Goal: Information Seeking & Learning: Learn about a topic

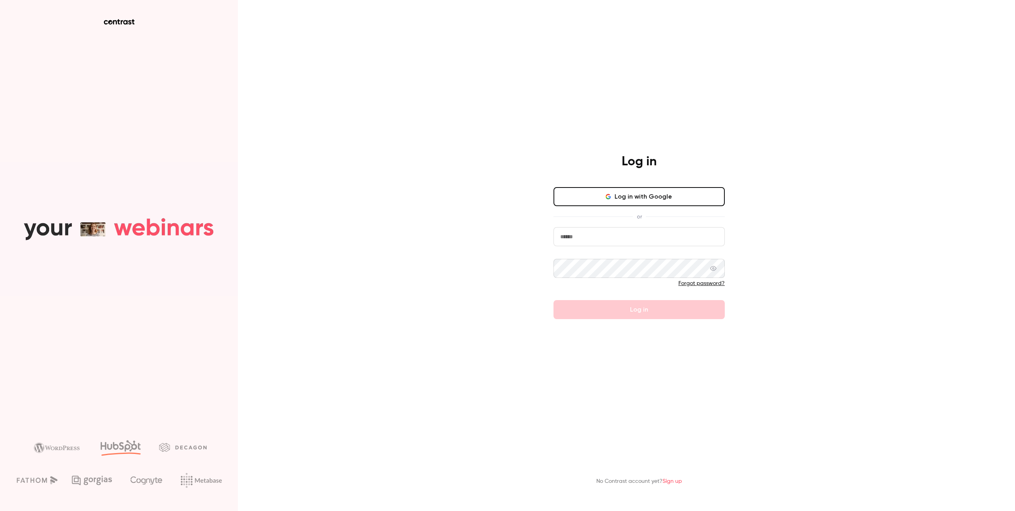
click at [630, 199] on button "Log in with Google" at bounding box center [638, 196] width 171 height 19
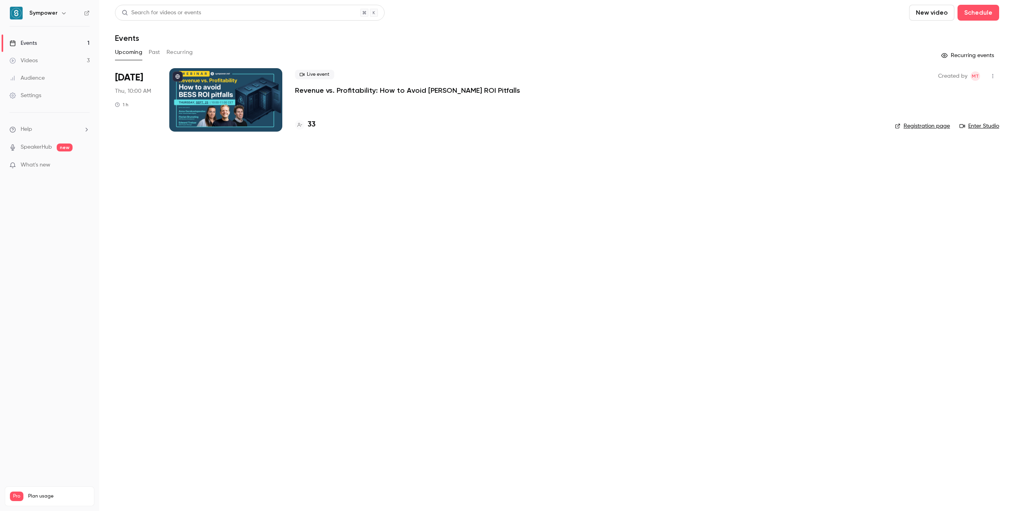
click at [210, 11] on div "Search for videos or events" at bounding box center [250, 13] width 270 height 16
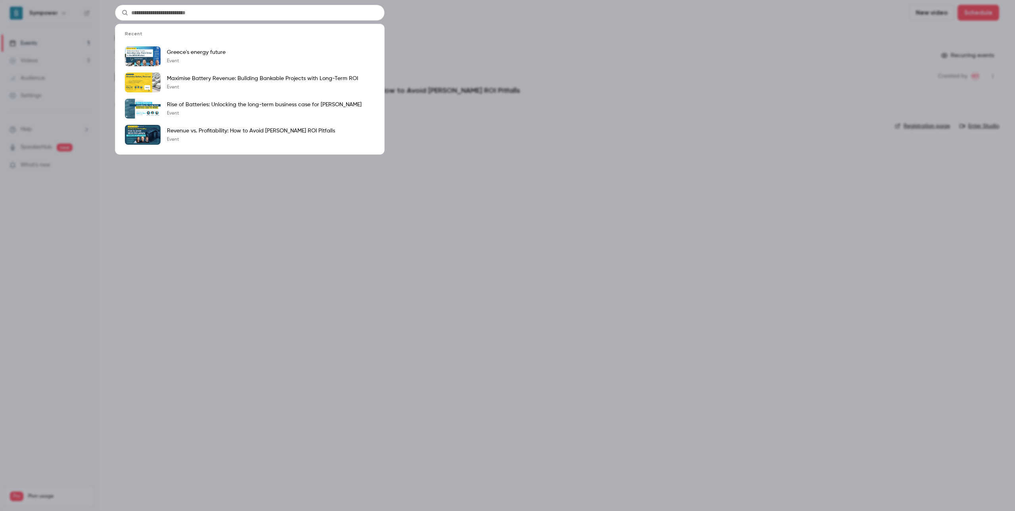
click at [135, 360] on div "Recent Greece's energy future Event Maximise Battery Revenue: Building Bankable…" at bounding box center [507, 255] width 1015 height 511
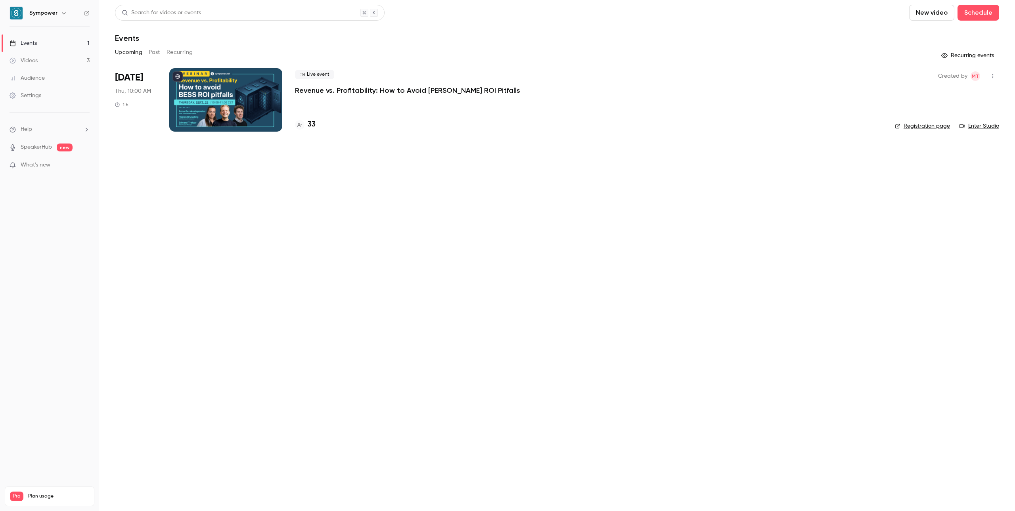
click at [39, 79] on div "Audience" at bounding box center [27, 78] width 35 height 8
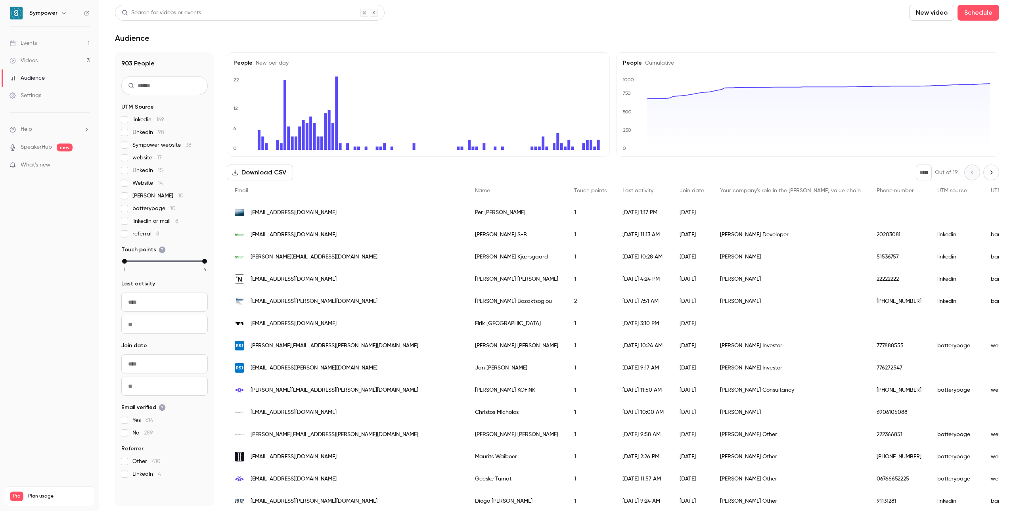
click at [146, 86] on input "text" at bounding box center [164, 85] width 86 height 19
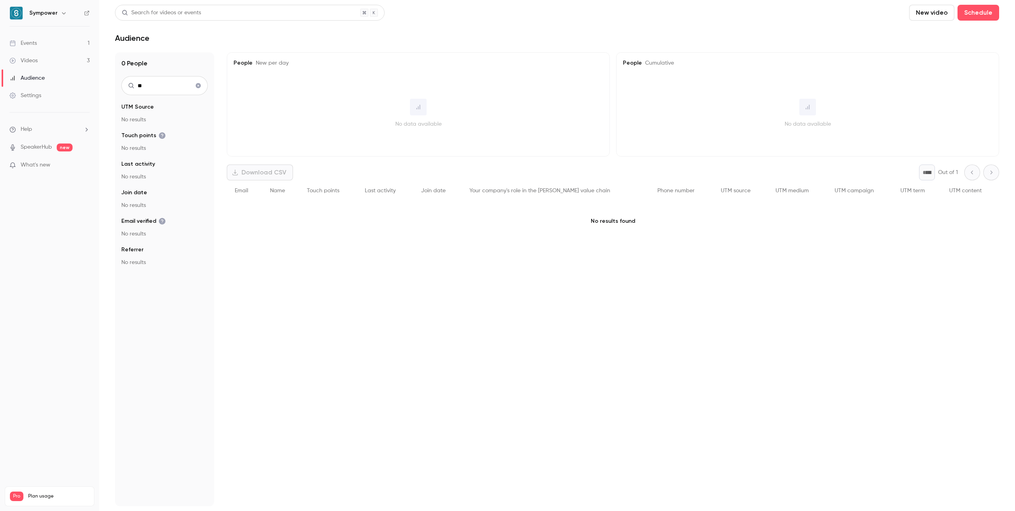
type input "*"
